Goal: Book appointment/travel/reservation

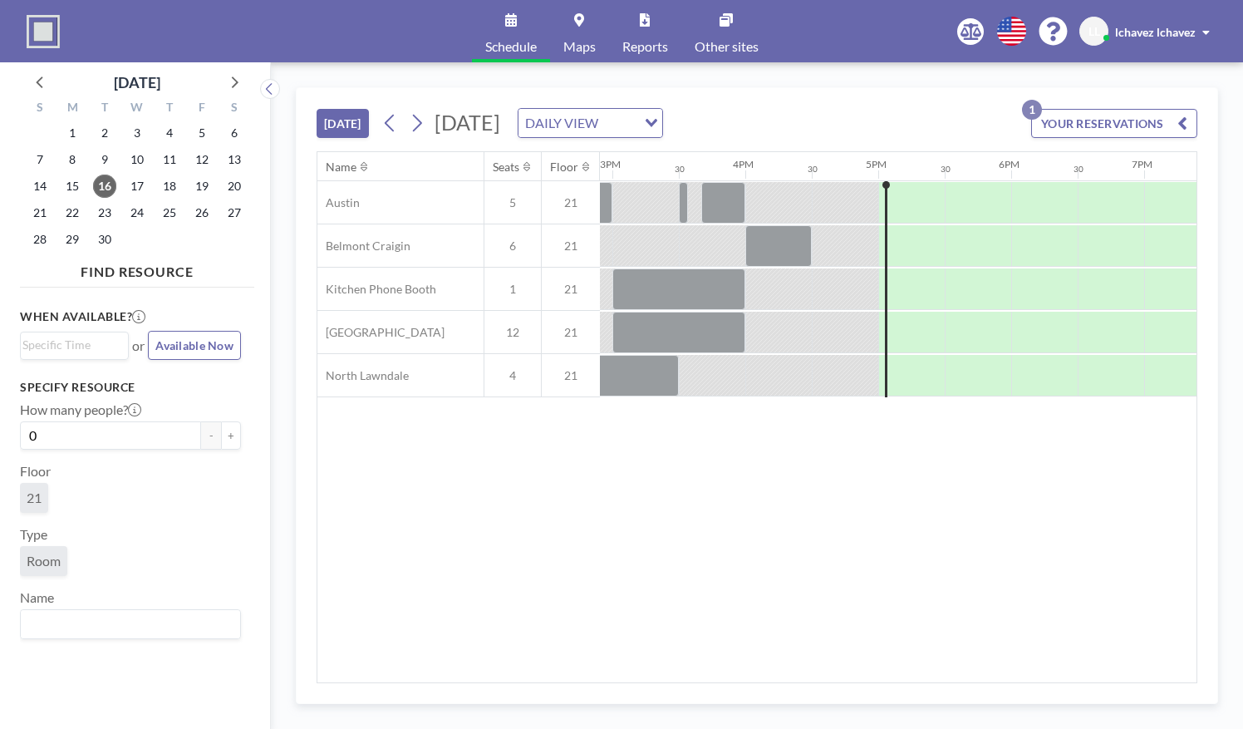
scroll to position [0, 1907]
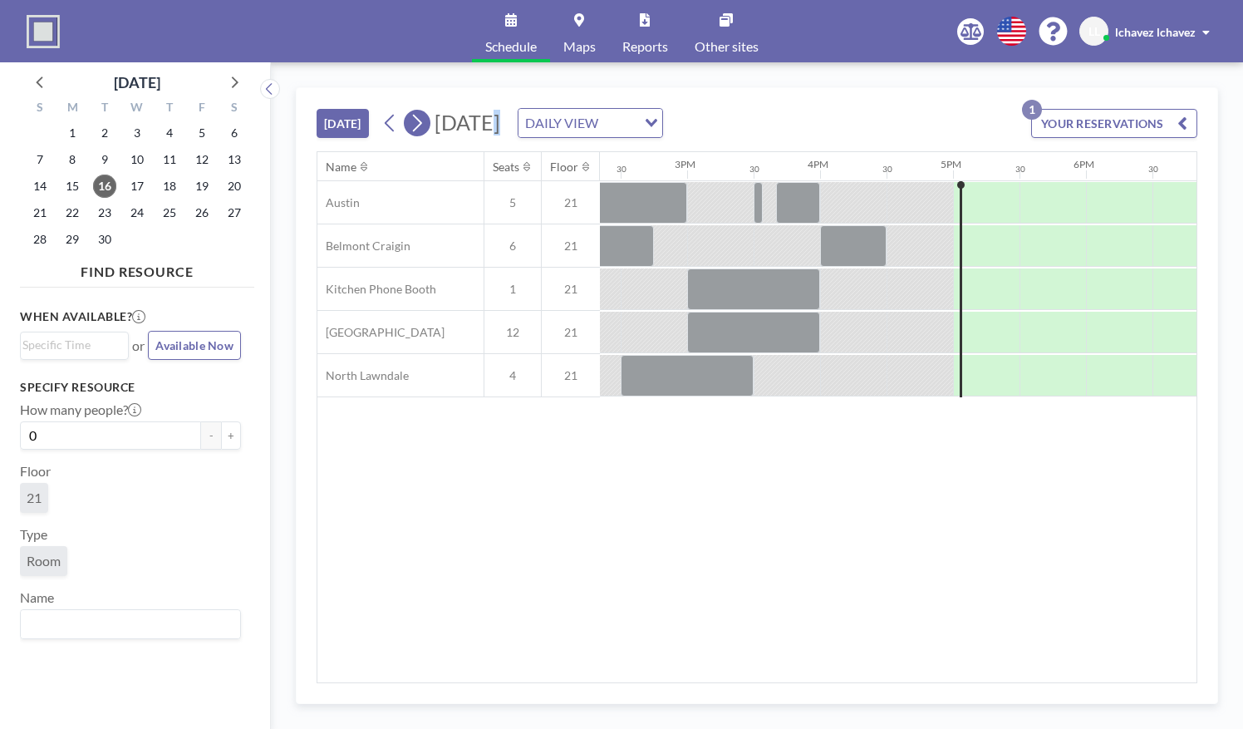
drag, startPoint x: 414, startPoint y: 124, endPoint x: 495, endPoint y: 108, distance: 82.9
click at [495, 108] on div "[DATE] [DATE] DAILY VIEW Loading... YOUR RESERVATIONS 1" at bounding box center [757, 119] width 881 height 63
drag, startPoint x: 495, startPoint y: 108, endPoint x: 418, endPoint y: 109, distance: 77.3
click at [418, 109] on div "[DATE] DAILY VIEW Loading..." at bounding box center [520, 123] width 286 height 30
click at [418, 118] on icon at bounding box center [417, 123] width 16 height 25
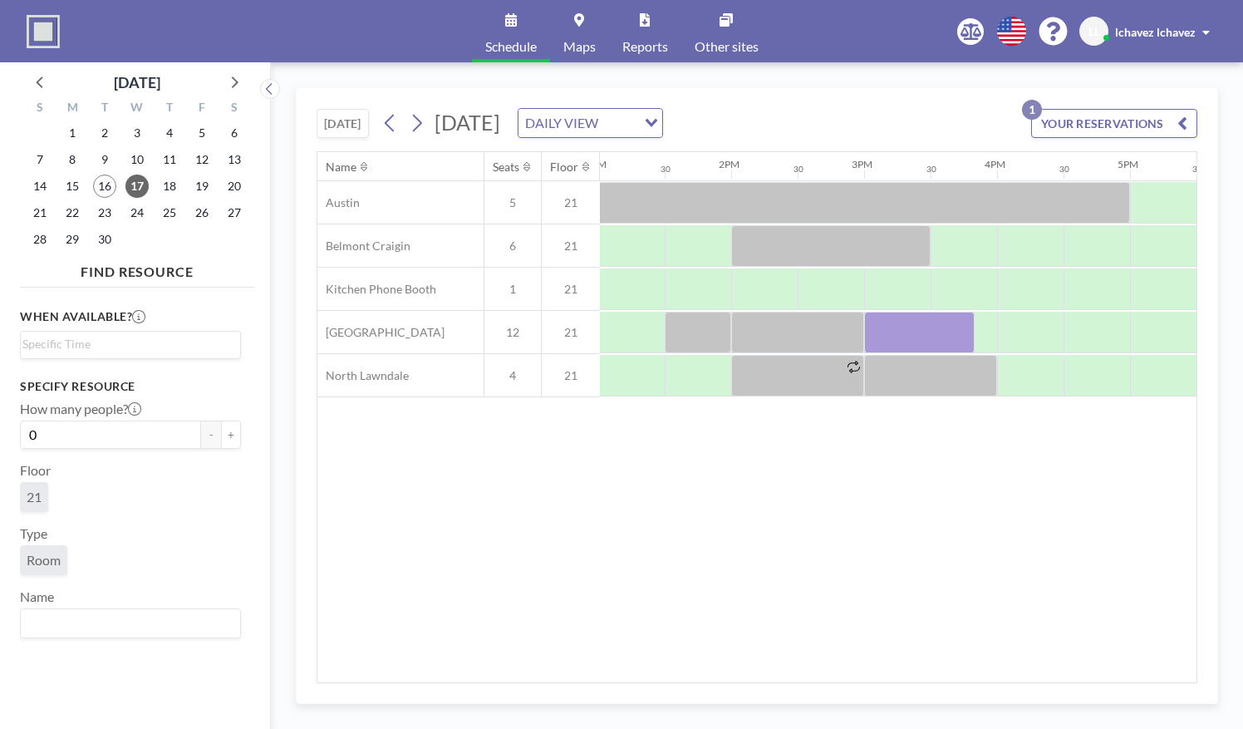
scroll to position [0, 1743]
click at [581, 29] on link "Maps" at bounding box center [579, 31] width 59 height 62
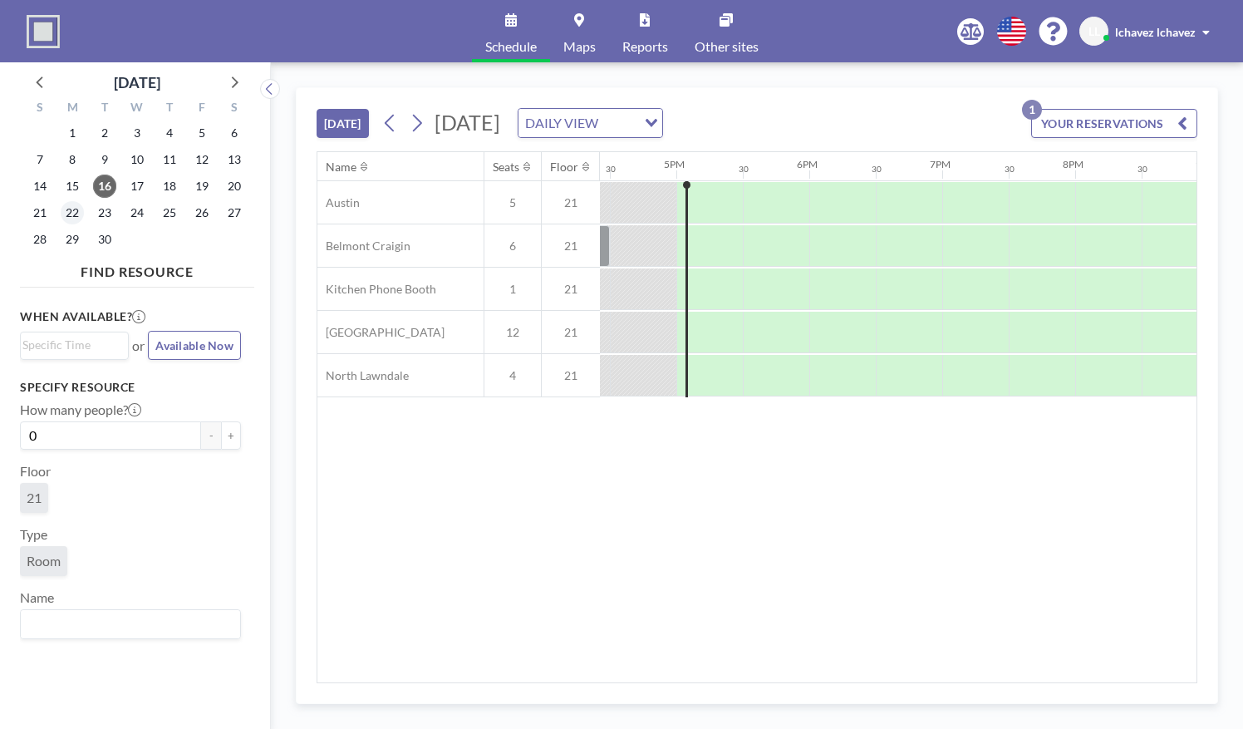
scroll to position [0, 2194]
click at [75, 205] on span "22" at bounding box center [72, 212] width 23 height 23
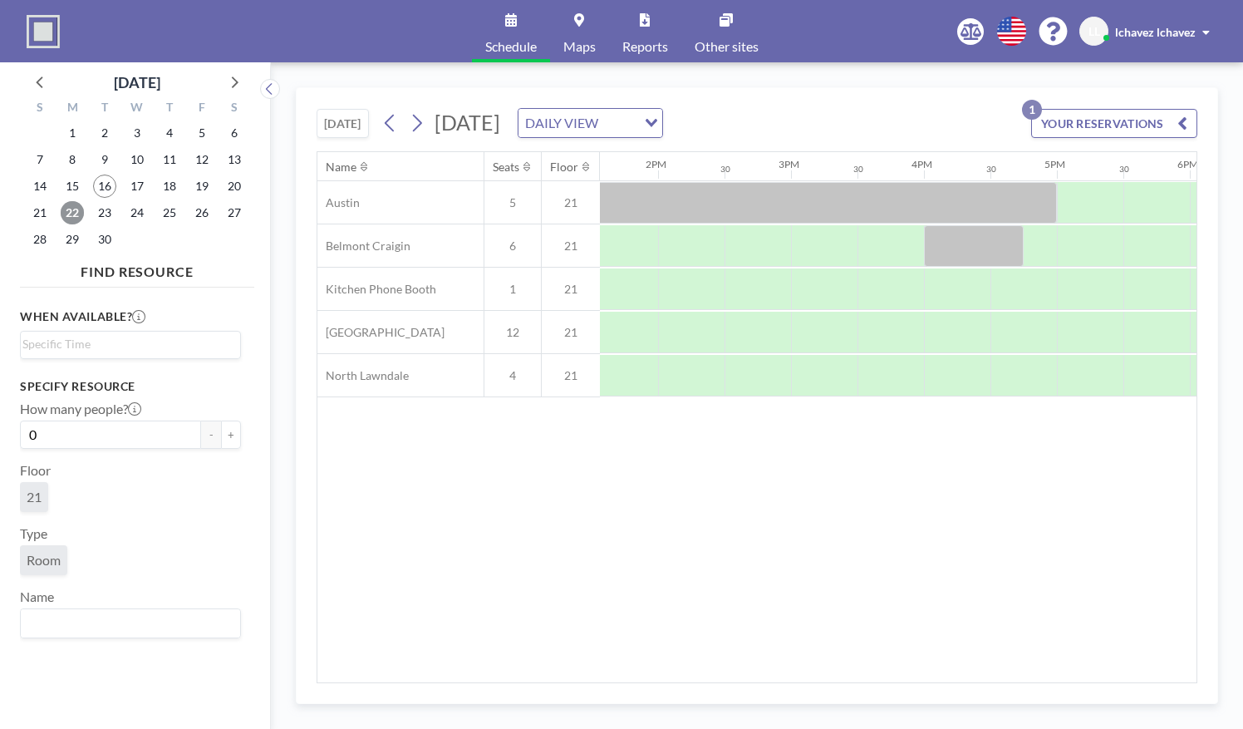
scroll to position [0, 1811]
click at [101, 211] on span "23" at bounding box center [104, 212] width 23 height 23
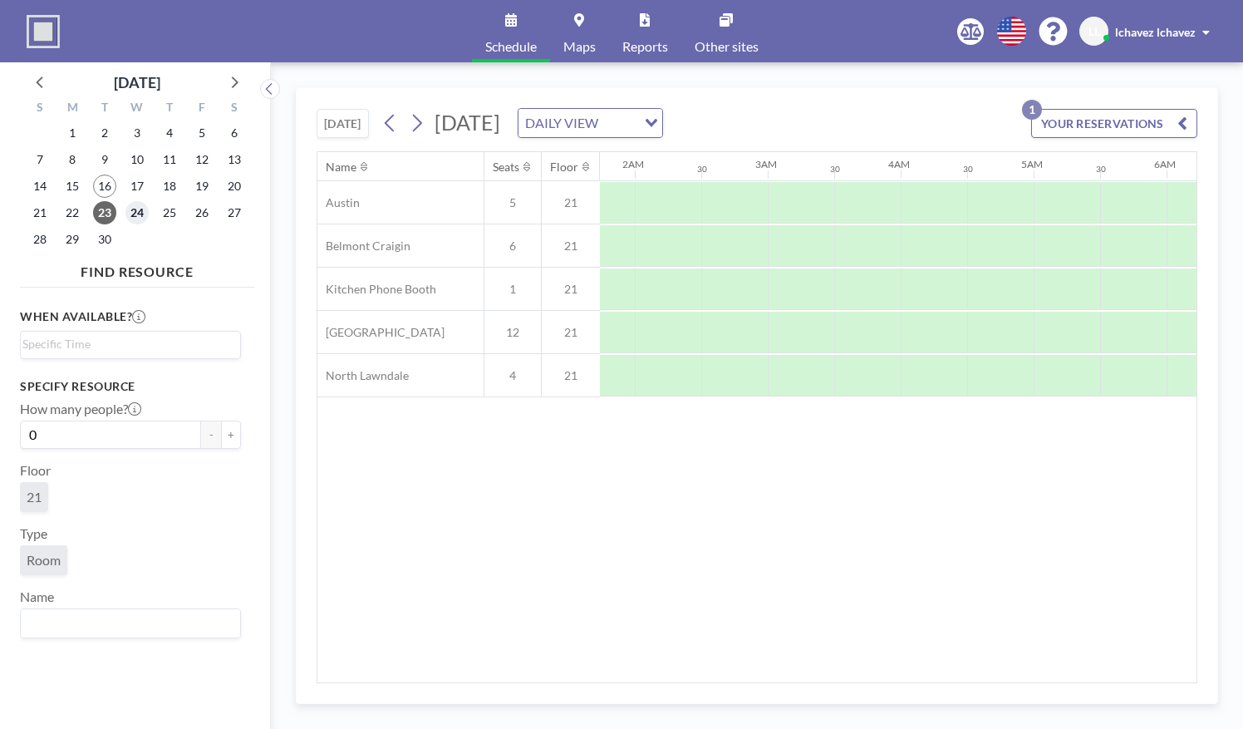
scroll to position [0, 696]
click at [134, 204] on span "24" at bounding box center [136, 212] width 23 height 23
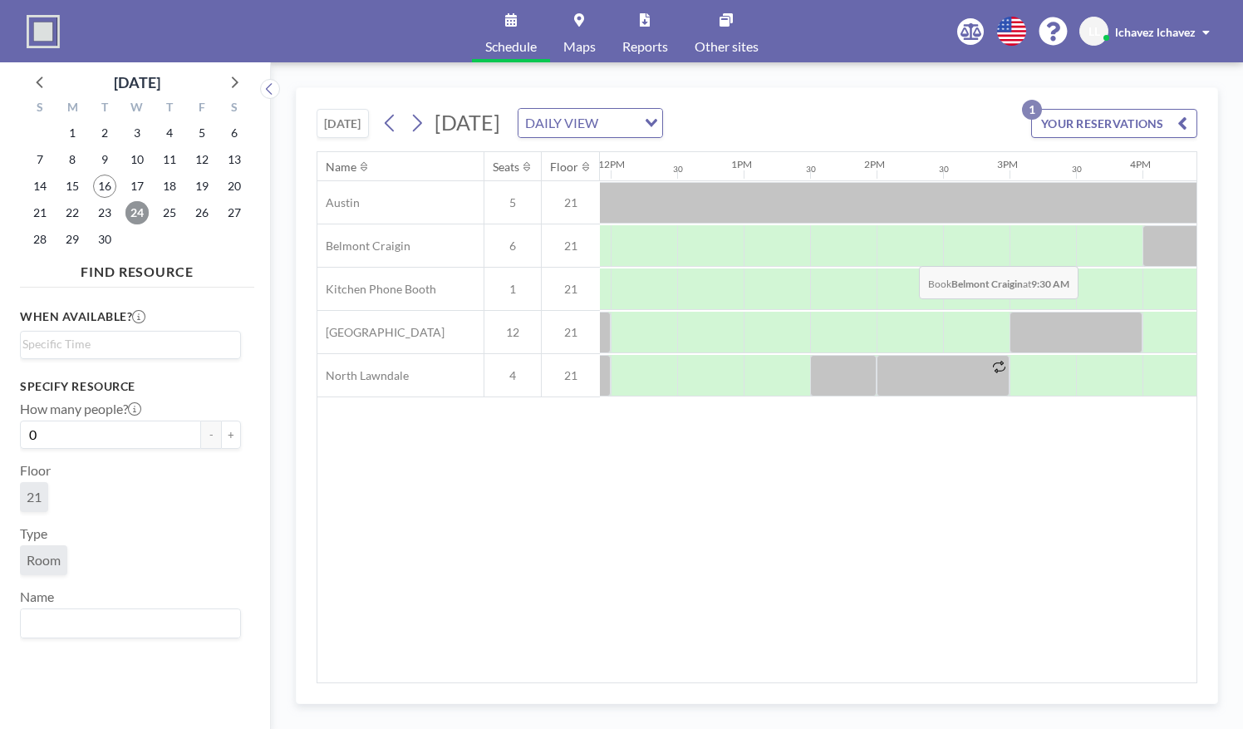
scroll to position [0, 1612]
